Goal: Task Accomplishment & Management: Complete application form

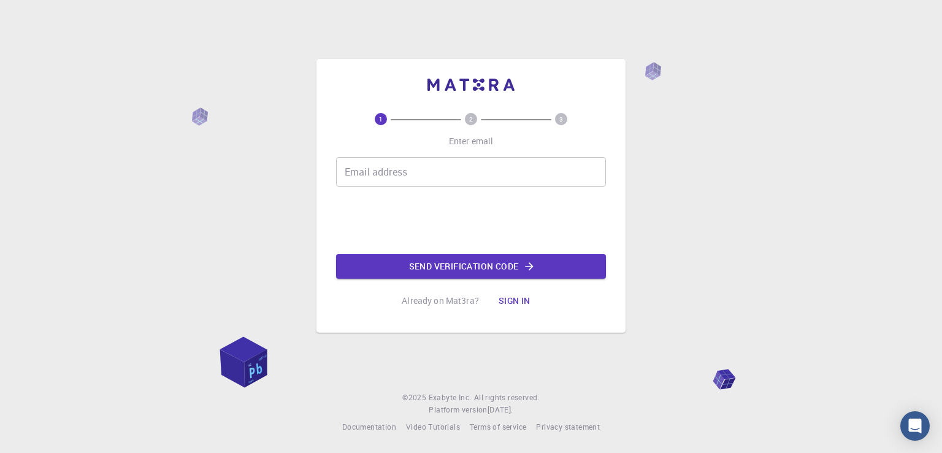
drag, startPoint x: 356, startPoint y: 163, endPoint x: 356, endPoint y: 151, distance: 11.0
click at [357, 163] on div "Email address Email address" at bounding box center [471, 171] width 270 height 29
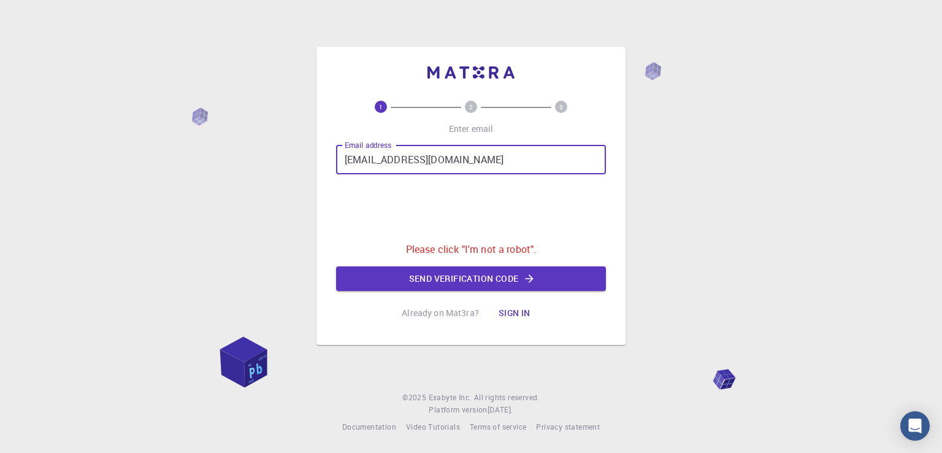
type input "[EMAIL_ADDRESS][DOMAIN_NAME]"
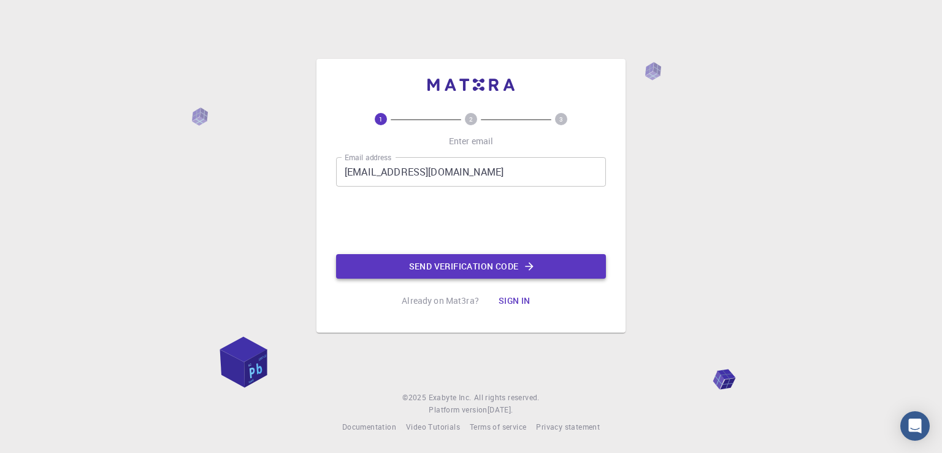
click at [439, 264] on button "Send verification code" at bounding box center [471, 266] width 270 height 25
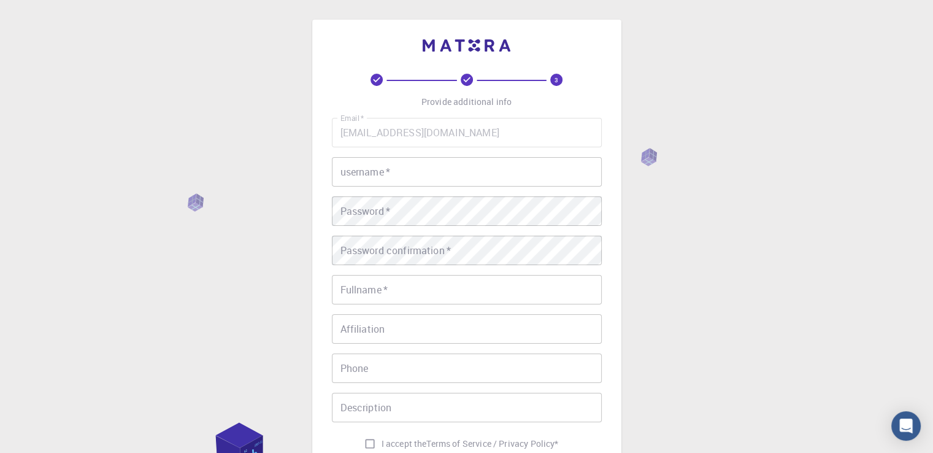
click at [385, 170] on input "username   *" at bounding box center [467, 171] width 270 height 29
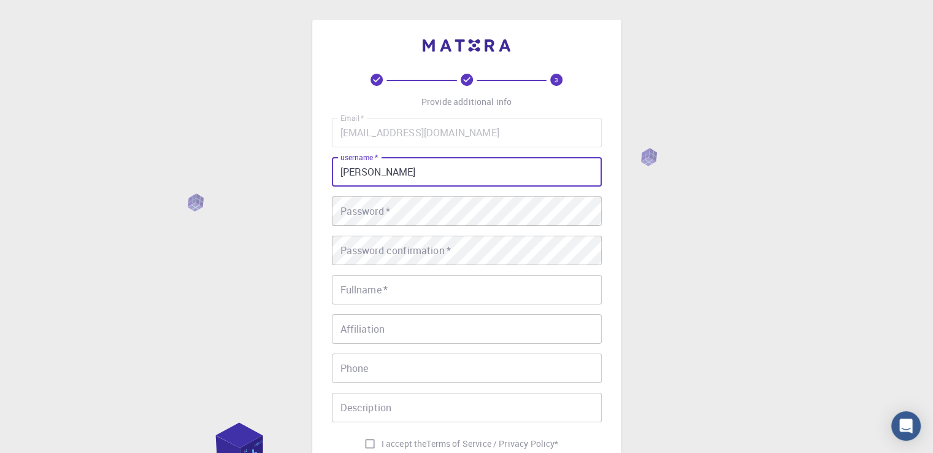
type input "[PERSON_NAME]"
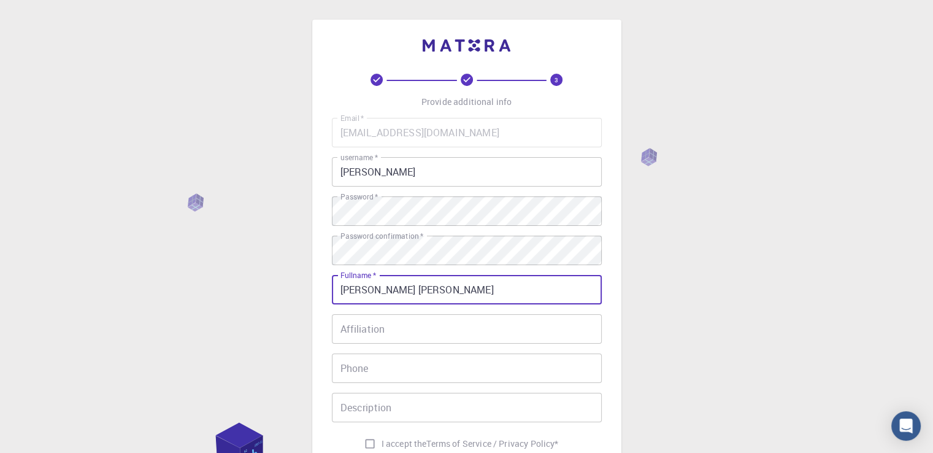
type input "[PERSON_NAME] [PERSON_NAME]"
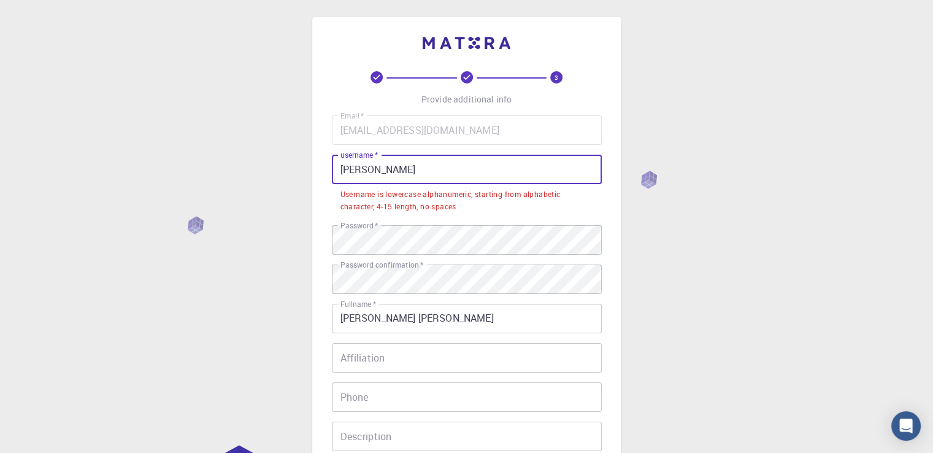
click at [344, 169] on input "[PERSON_NAME]" at bounding box center [467, 169] width 270 height 29
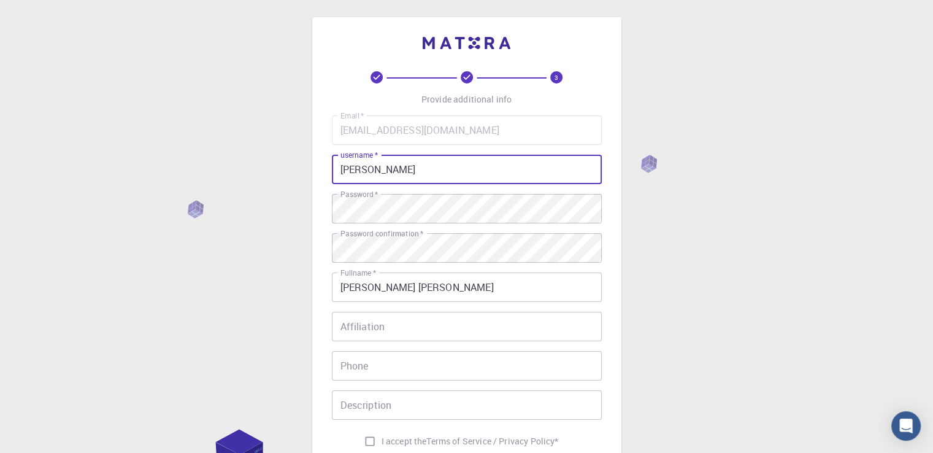
drag, startPoint x: 375, startPoint y: 167, endPoint x: 365, endPoint y: 167, distance: 9.8
click at [365, 167] on input "[PERSON_NAME]" at bounding box center [467, 169] width 270 height 29
click at [376, 169] on input "[PERSON_NAME]" at bounding box center [467, 169] width 270 height 29
click at [340, 167] on input "[PERSON_NAME]" at bounding box center [467, 169] width 270 height 29
click at [361, 169] on input "7karthik" at bounding box center [467, 169] width 270 height 29
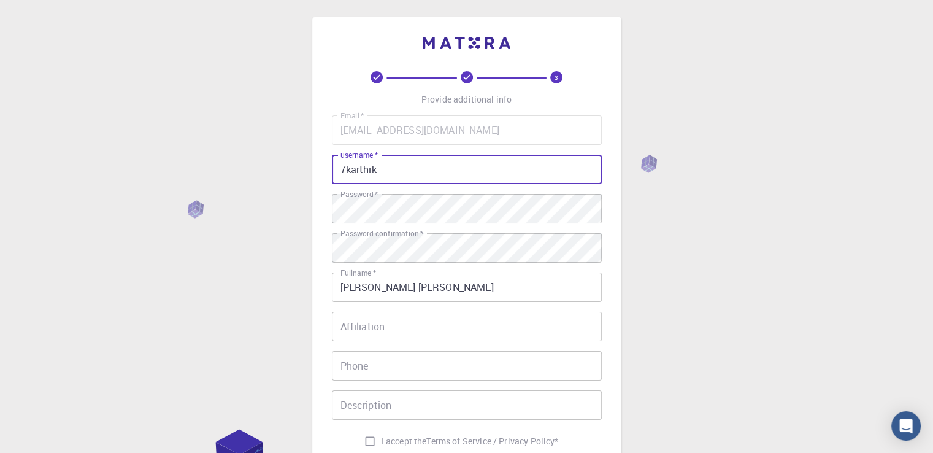
drag, startPoint x: 385, startPoint y: 163, endPoint x: 344, endPoint y: 164, distance: 40.5
click at [344, 164] on input "7karthik" at bounding box center [467, 169] width 270 height 29
click at [339, 168] on input "7karthik" at bounding box center [467, 169] width 270 height 29
drag, startPoint x: 345, startPoint y: 170, endPoint x: 336, endPoint y: 169, distance: 8.7
click at [336, 169] on input "7karthik" at bounding box center [467, 169] width 270 height 29
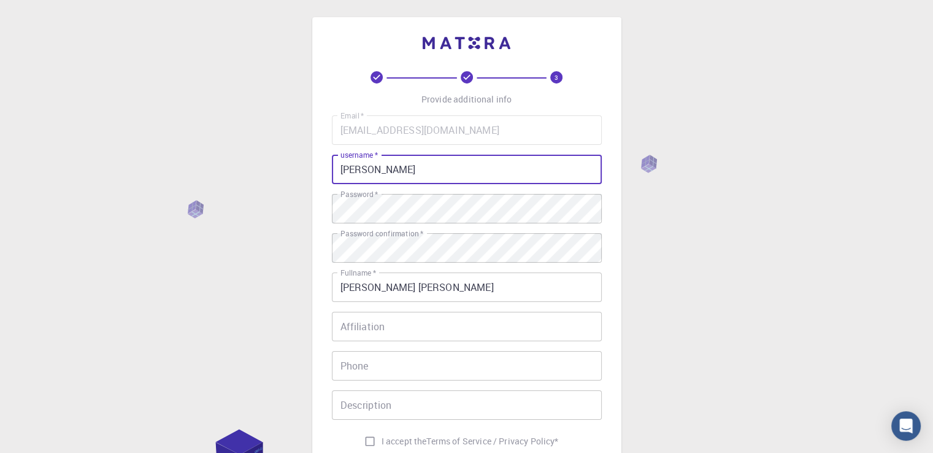
drag, startPoint x: 339, startPoint y: 170, endPoint x: 300, endPoint y: 170, distance: 38.0
click at [300, 170] on div "3 Provide additional info Email   * [EMAIL_ADDRESS][DOMAIN_NAME] Email   * user…" at bounding box center [466, 319] width 933 height 643
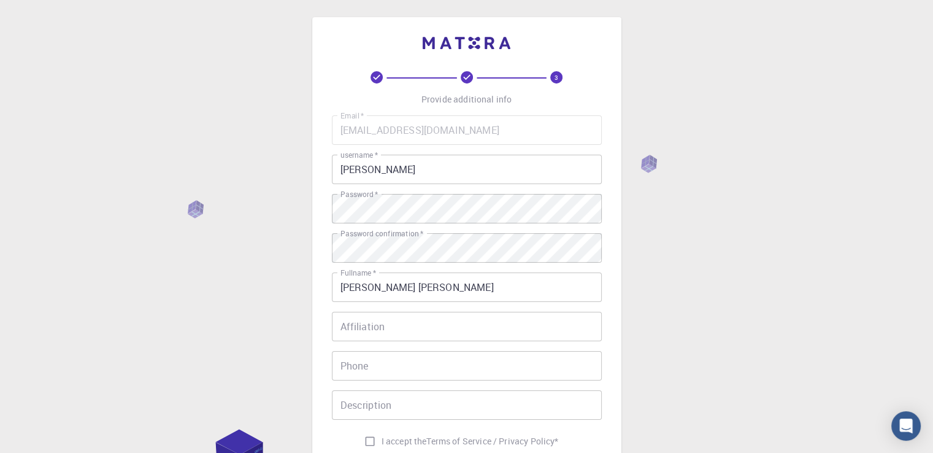
click at [403, 159] on input "[PERSON_NAME]" at bounding box center [467, 169] width 270 height 29
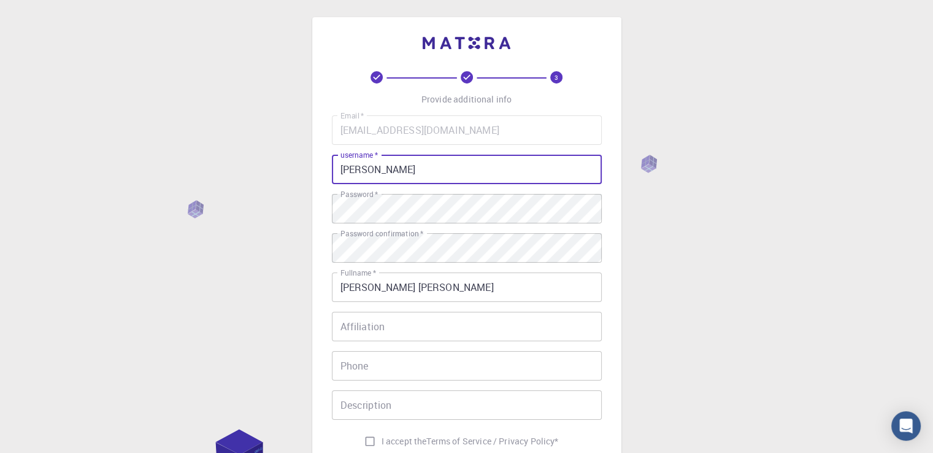
drag, startPoint x: 398, startPoint y: 166, endPoint x: 329, endPoint y: 167, distance: 69.3
click at [329, 167] on div "3 Provide additional info Email   * [EMAIL_ADDRESS][DOMAIN_NAME] Email   * user…" at bounding box center [466, 288] width 309 height 543
paste input "CodeK4rth1"
click at [343, 170] on input "CodeK4rth1k" at bounding box center [467, 169] width 270 height 29
click at [363, 169] on input "codeK4rth1k" at bounding box center [467, 169] width 270 height 29
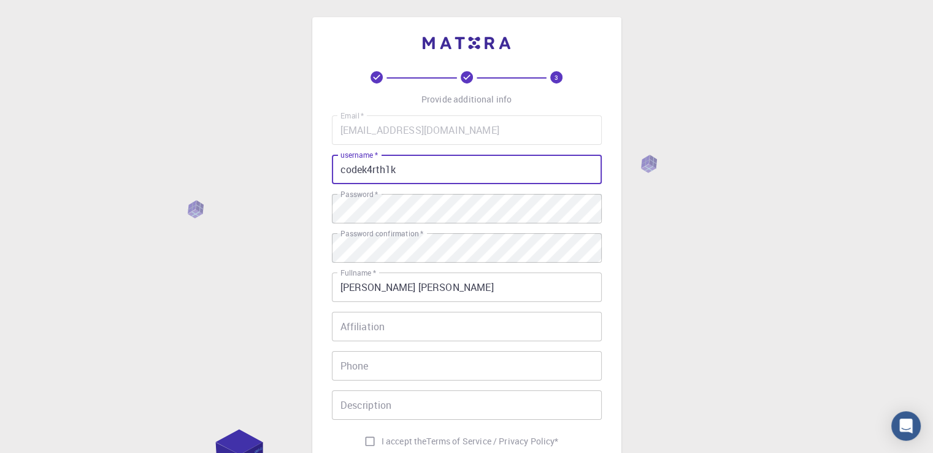
drag, startPoint x: 361, startPoint y: 169, endPoint x: 327, endPoint y: 169, distance: 34.3
click at [327, 169] on div "3 Provide additional info Email   * [EMAIL_ADDRESS][DOMAIN_NAME] Email   * user…" at bounding box center [466, 288] width 309 height 543
type input "k4rth1k"
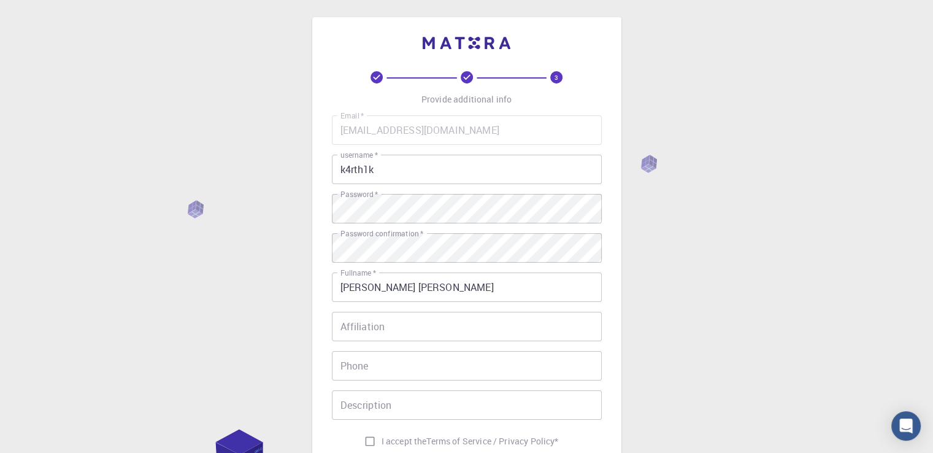
click at [659, 245] on div "3 Provide additional info Email   * [EMAIL_ADDRESS][DOMAIN_NAME] Email   * user…" at bounding box center [466, 319] width 933 height 643
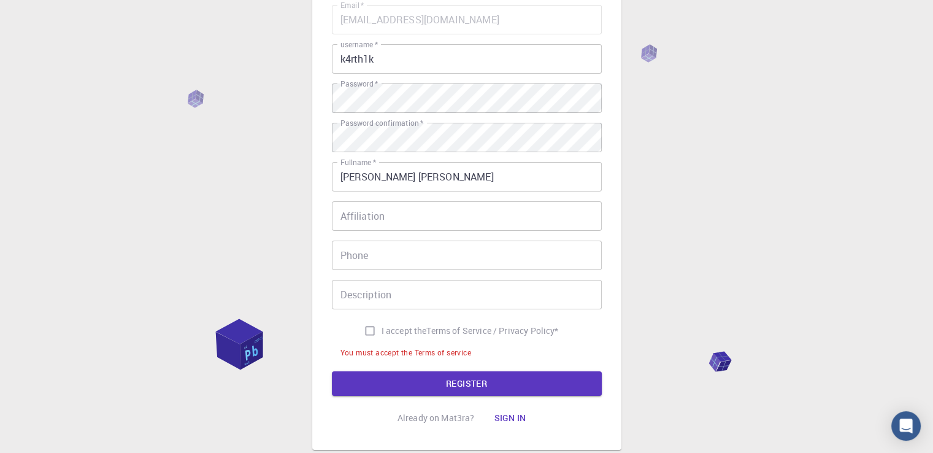
scroll to position [125, 0]
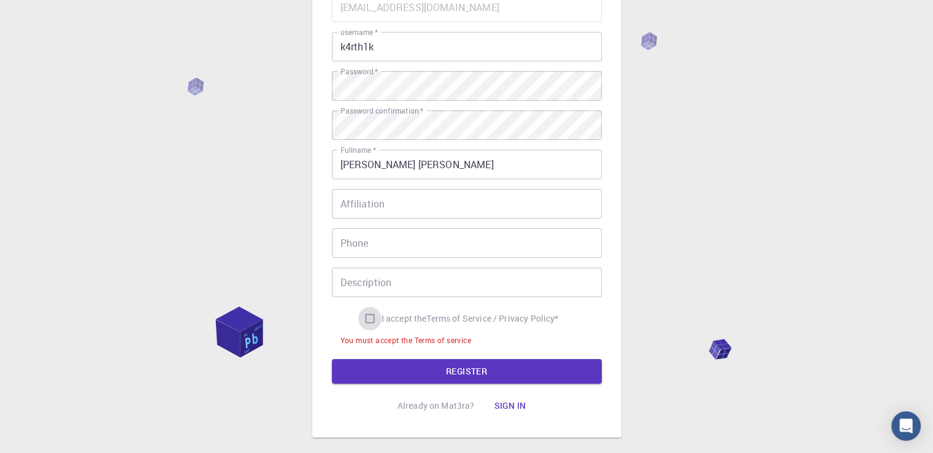
click at [367, 314] on input "I accept the Terms of Service / Privacy Policy *" at bounding box center [369, 318] width 23 height 23
checkbox input "true"
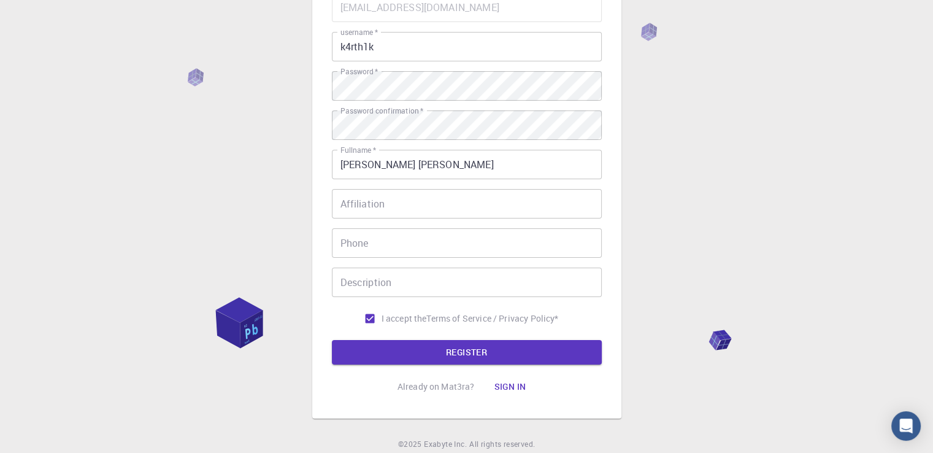
drag, startPoint x: 393, startPoint y: 351, endPoint x: 399, endPoint y: 348, distance: 6.3
click at [393, 351] on button "REGISTER" at bounding box center [467, 352] width 270 height 25
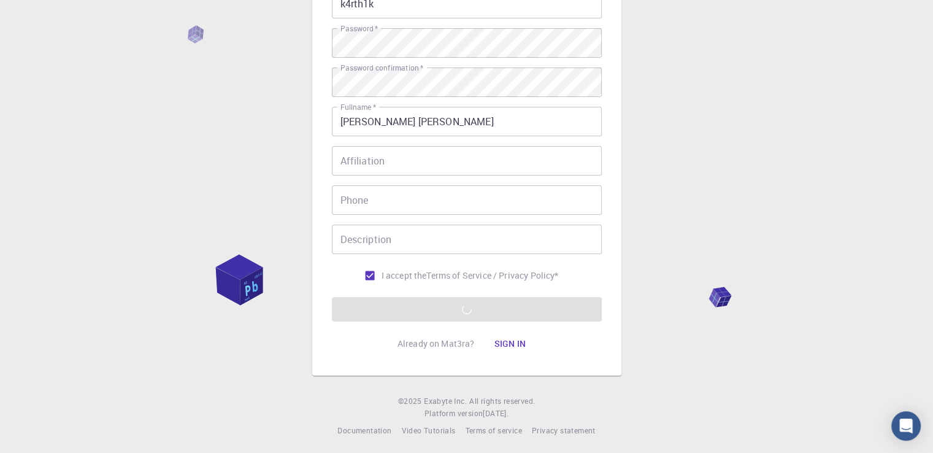
scroll to position [172, 0]
